Goal: Task Accomplishment & Management: Complete application form

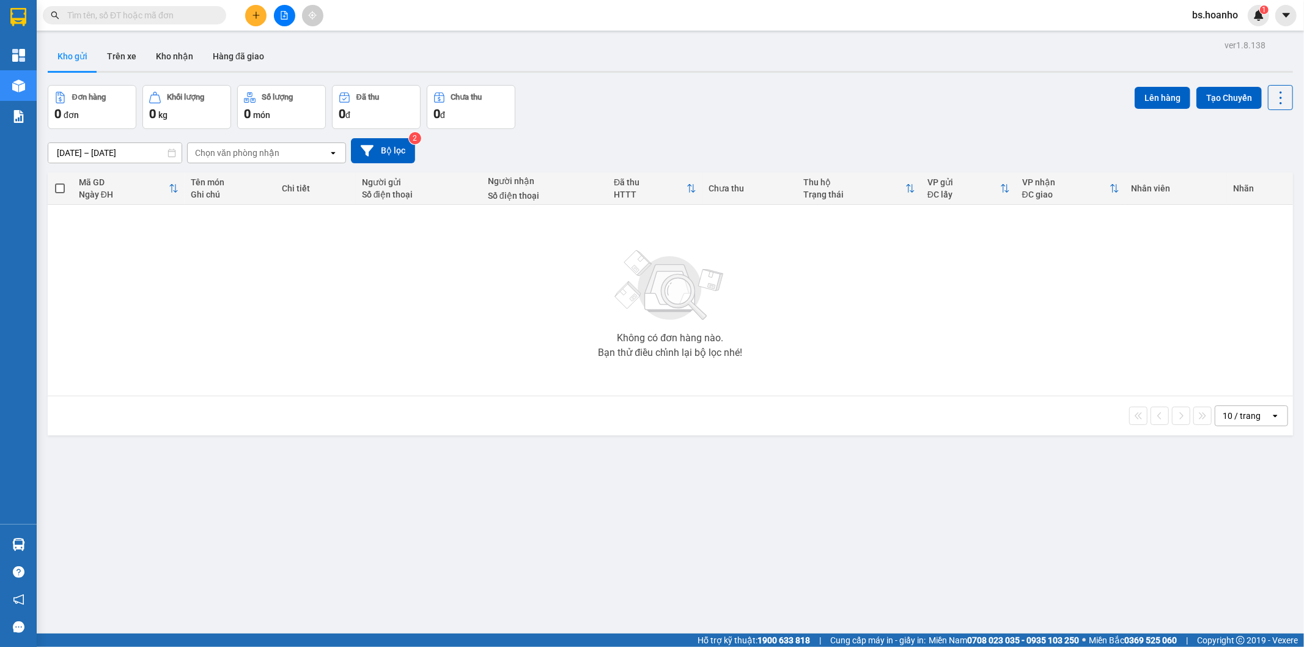
click at [261, 17] on button at bounding box center [255, 15] width 21 height 21
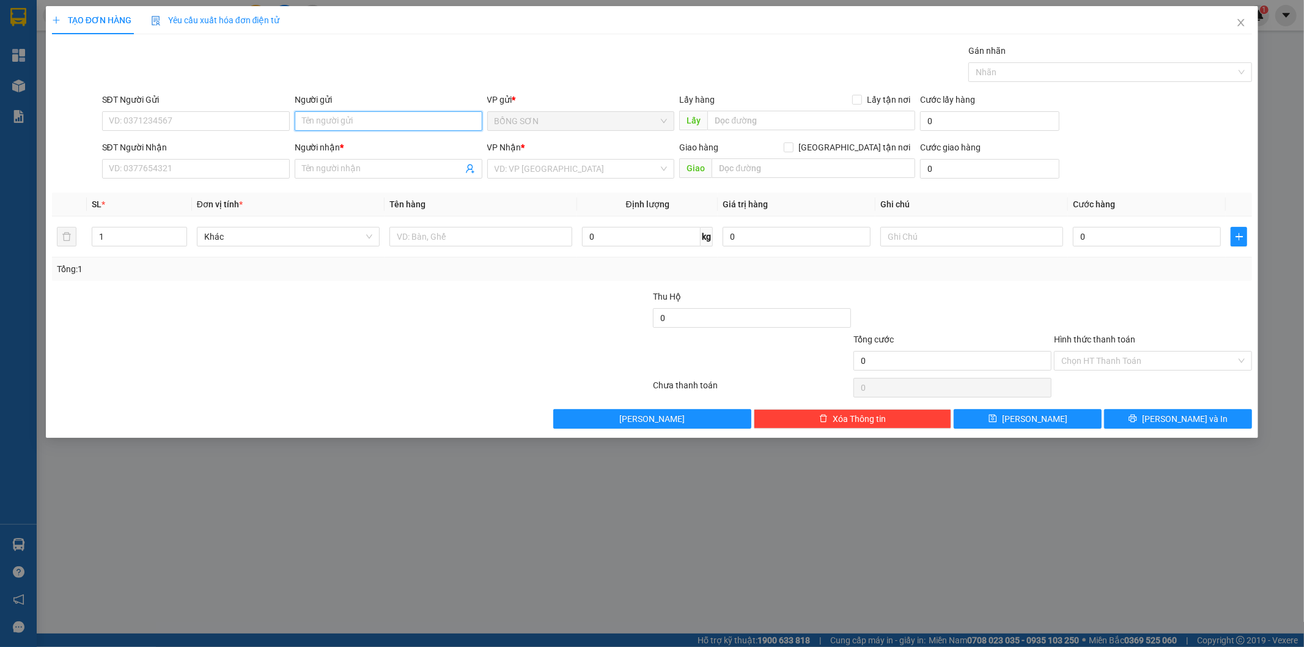
click at [372, 124] on input "Người gửi" at bounding box center [389, 121] width 188 height 20
type input "BS TUẤN"
click at [372, 124] on input "BS TUẤN" at bounding box center [389, 121] width 188 height 20
click at [380, 148] on div "BS TUẤN - 0944997359" at bounding box center [388, 145] width 173 height 13
type input "0944997359"
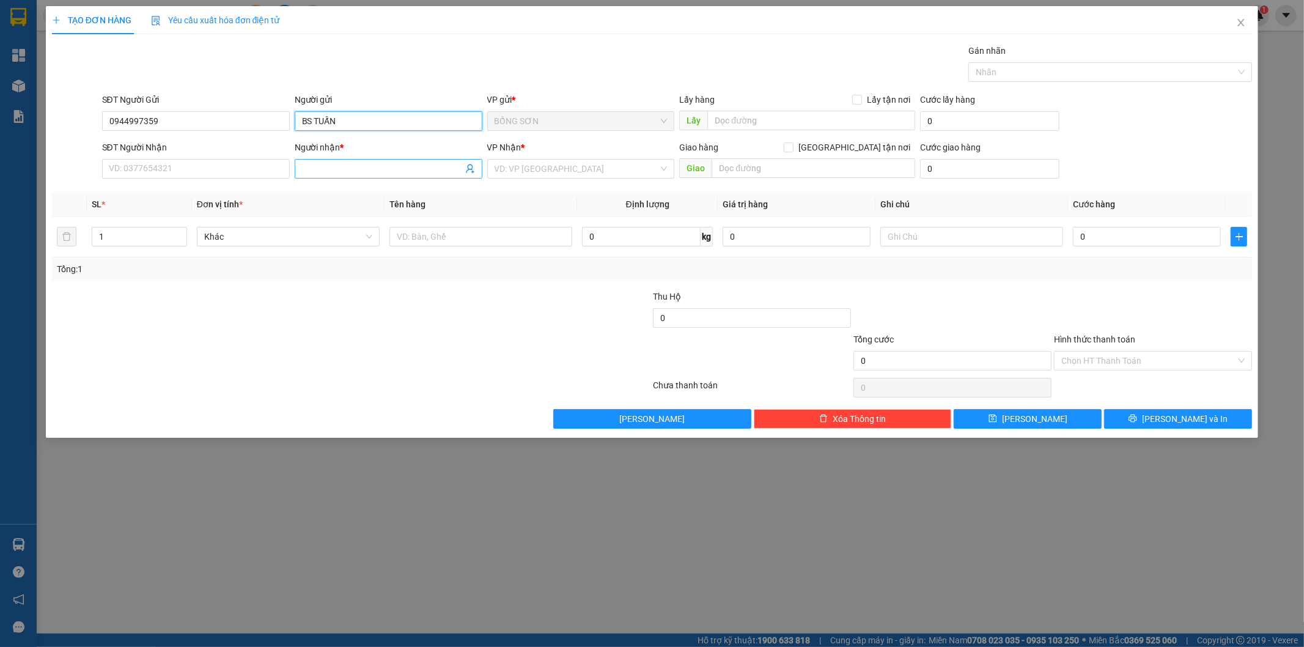
type input "BS TUẤN"
click at [345, 163] on input "Người nhận *" at bounding box center [382, 168] width 161 height 13
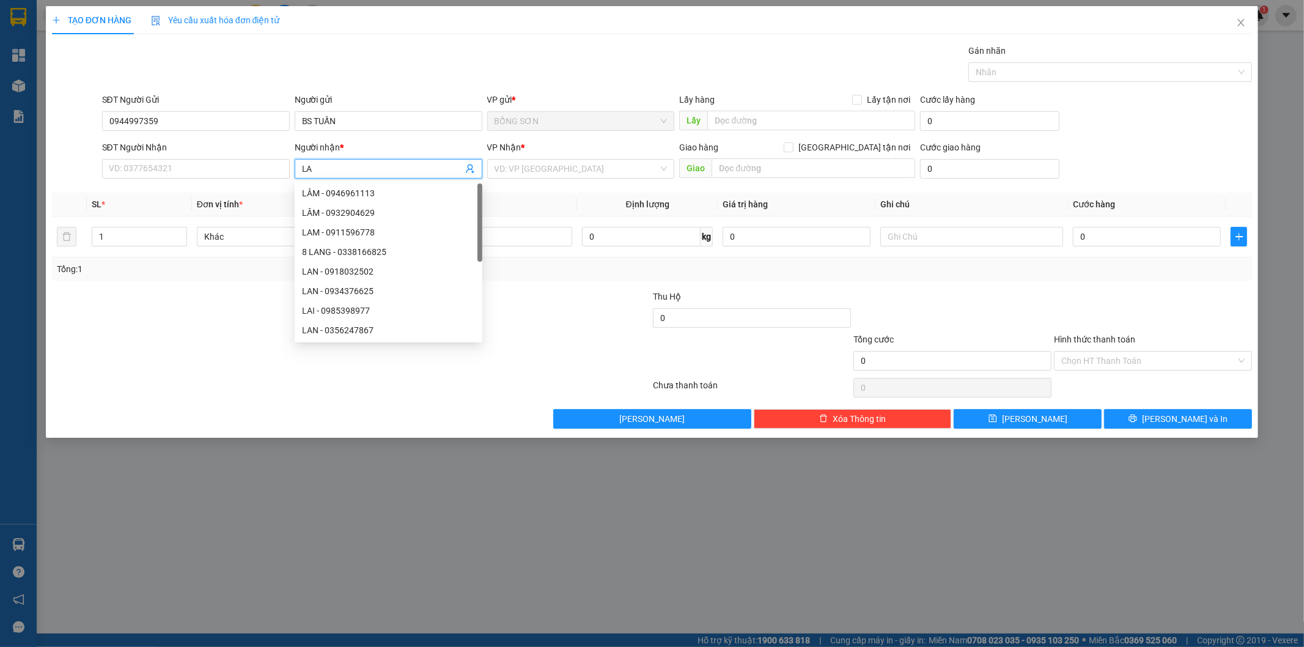
type input "LAB"
click at [363, 214] on div "LAB VŨ - 02838336700" at bounding box center [388, 212] width 173 height 13
type input "02838336700"
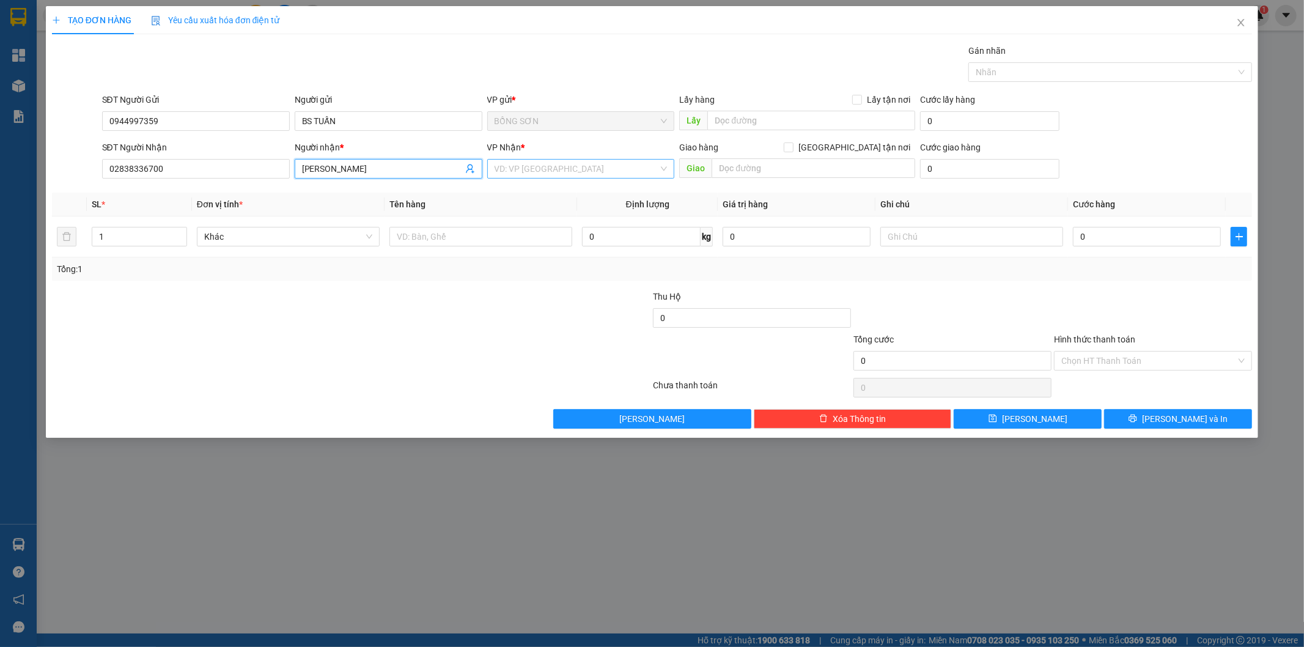
type input "[PERSON_NAME]"
click at [638, 176] on input "search" at bounding box center [577, 169] width 164 height 18
click at [521, 253] on div "[GEOGRAPHIC_DATA]" at bounding box center [581, 251] width 173 height 13
click at [1140, 242] on input "0" at bounding box center [1147, 237] width 148 height 20
type input "3"
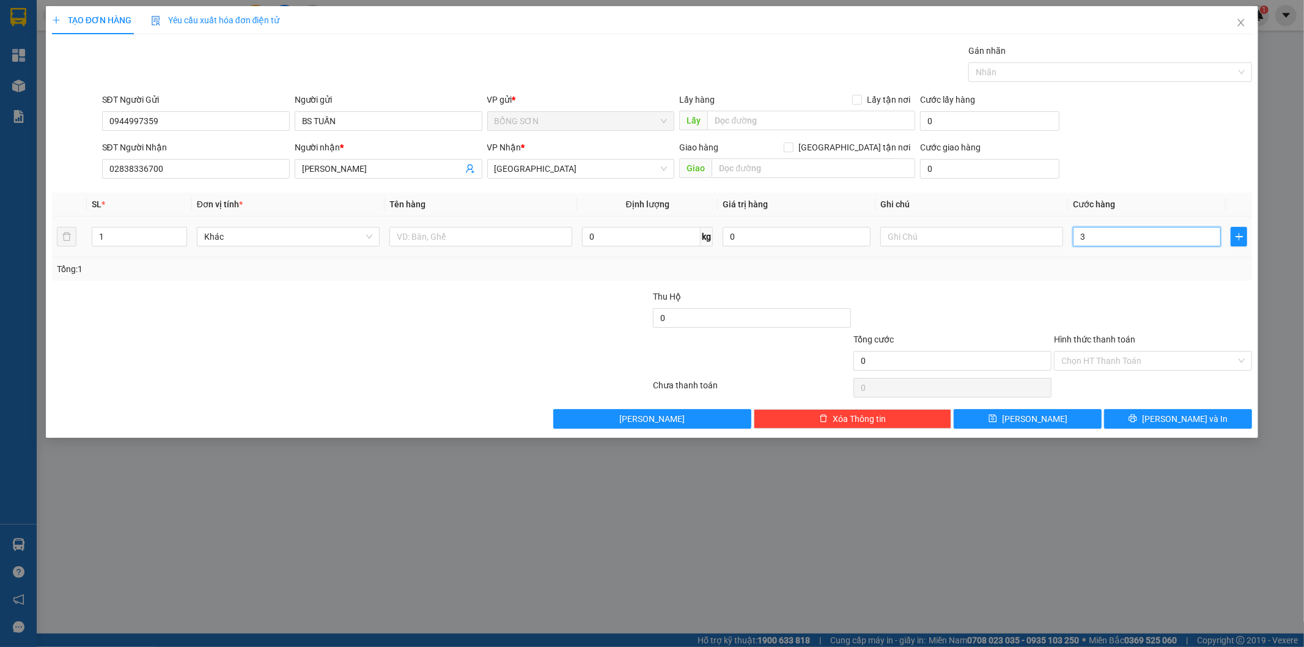
type input "3"
type input "30"
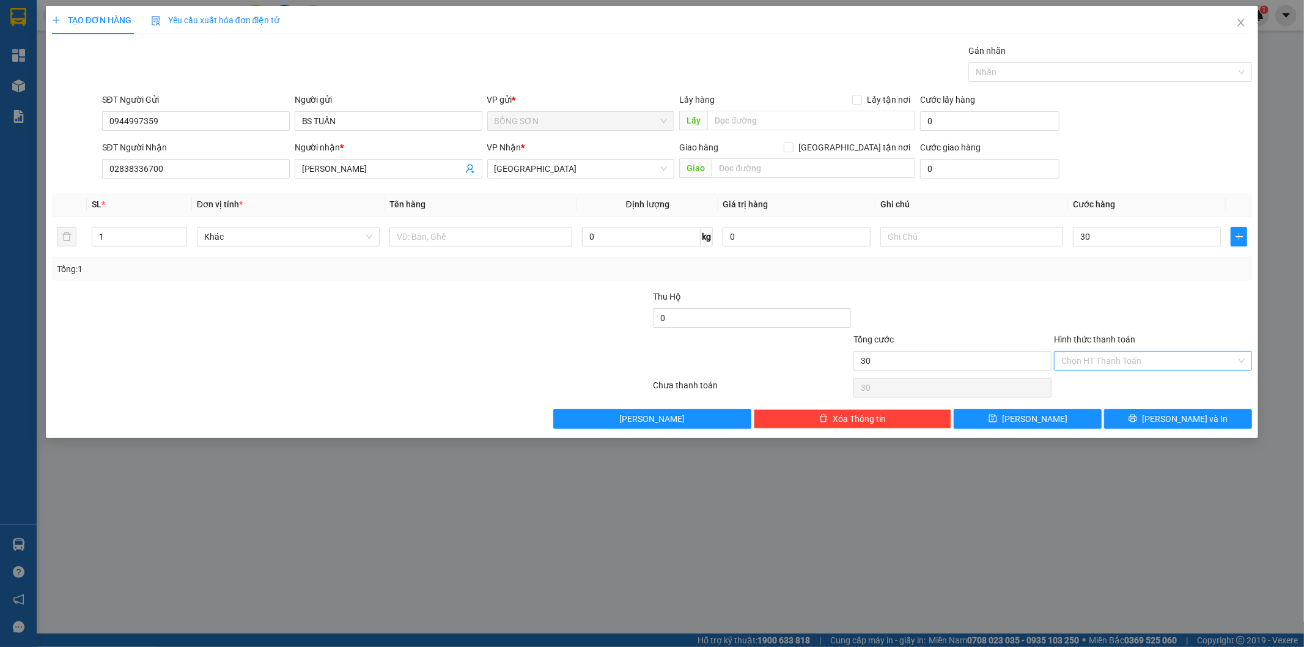
type input "30.000"
click at [1089, 358] on input "Hình thức thanh toán" at bounding box center [1148, 361] width 175 height 18
click at [1107, 387] on div "Tại văn phòng" at bounding box center [1153, 384] width 183 height 13
type input "0"
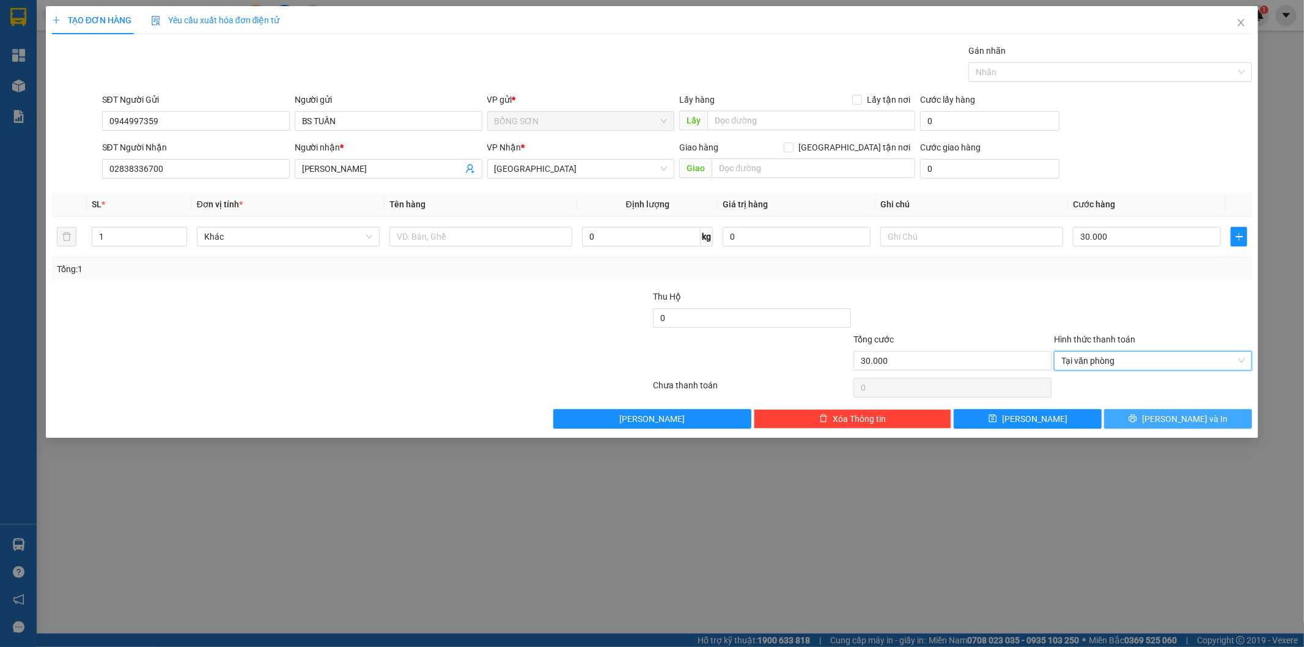
click at [1187, 416] on span "[PERSON_NAME] và In" at bounding box center [1185, 418] width 86 height 13
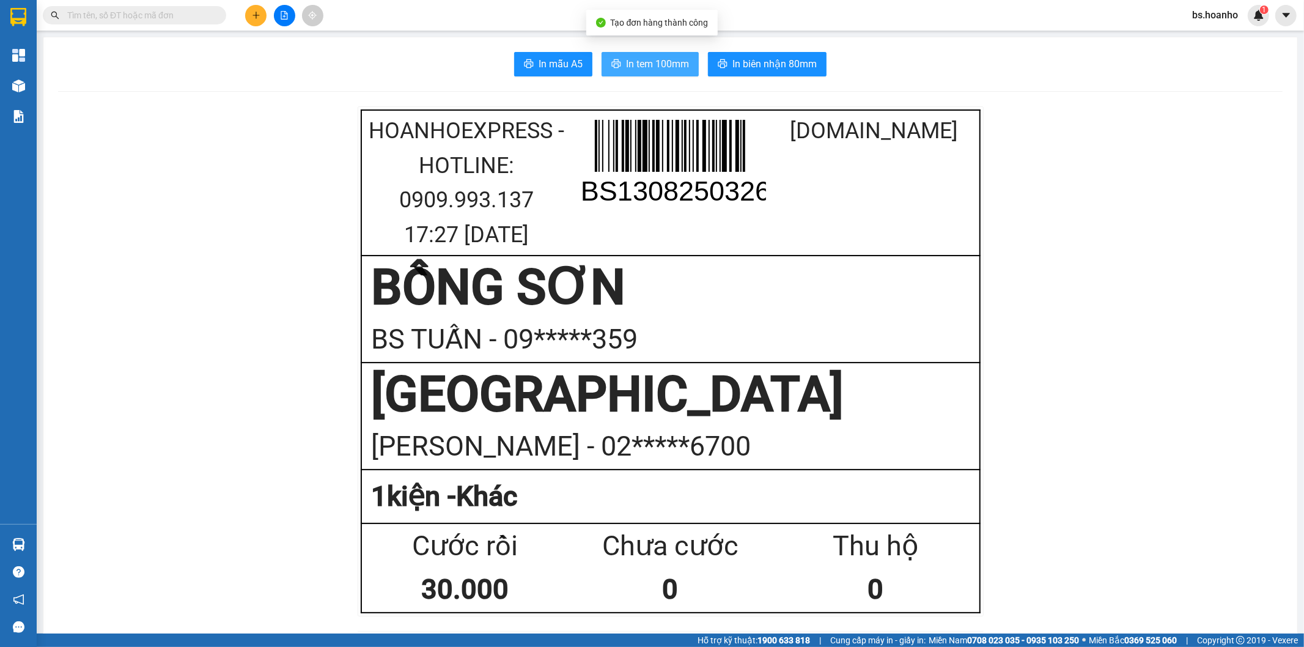
click at [646, 68] on span "In tem 100mm" at bounding box center [657, 63] width 63 height 15
